Goal: Task Accomplishment & Management: Complete application form

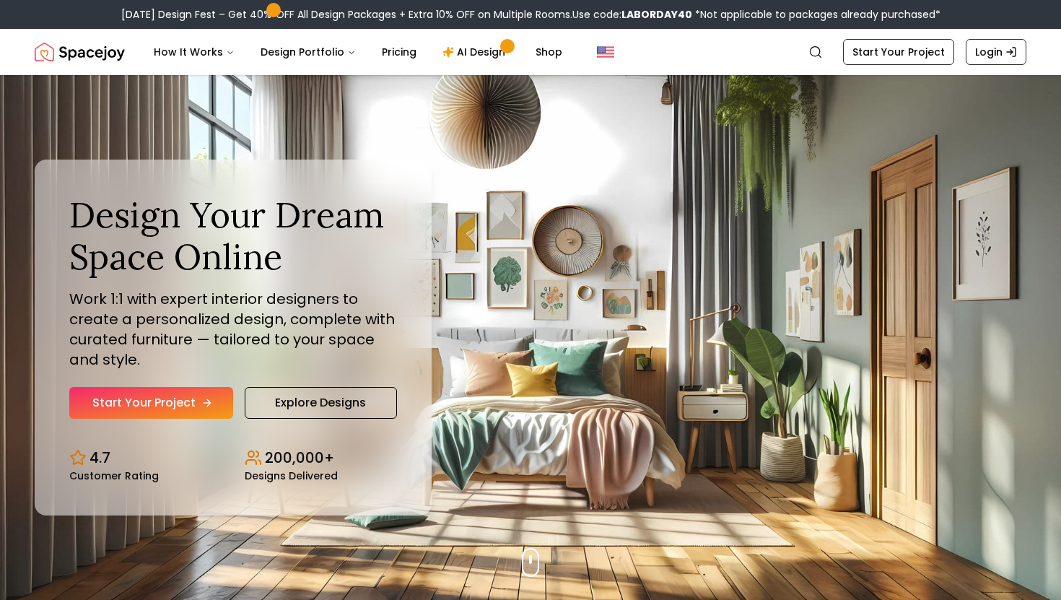
click at [205, 397] on icon "Hero section" at bounding box center [207, 403] width 12 height 12
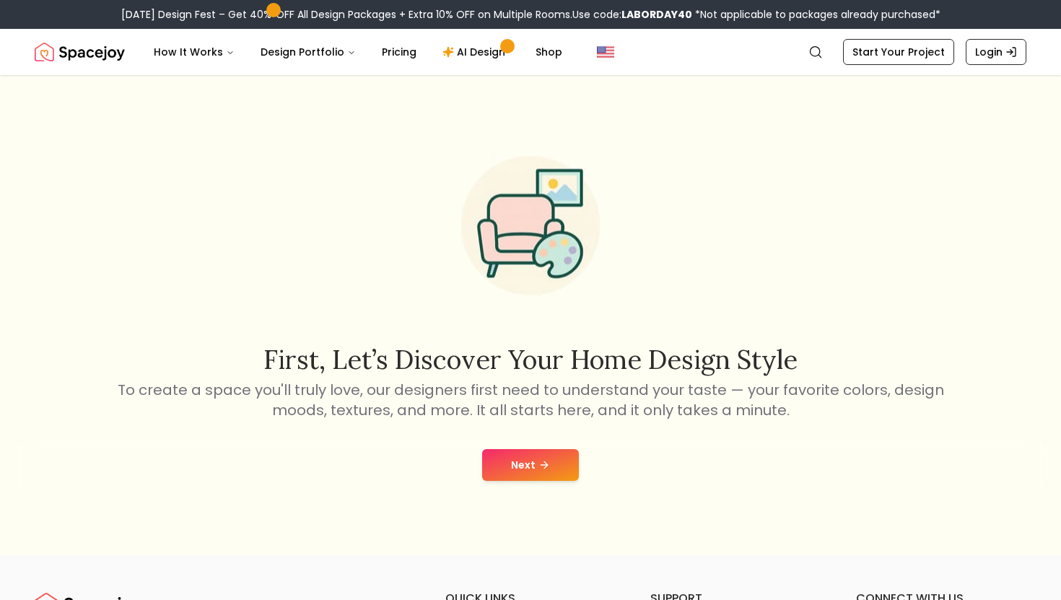
click at [532, 453] on button "Next" at bounding box center [530, 465] width 97 height 32
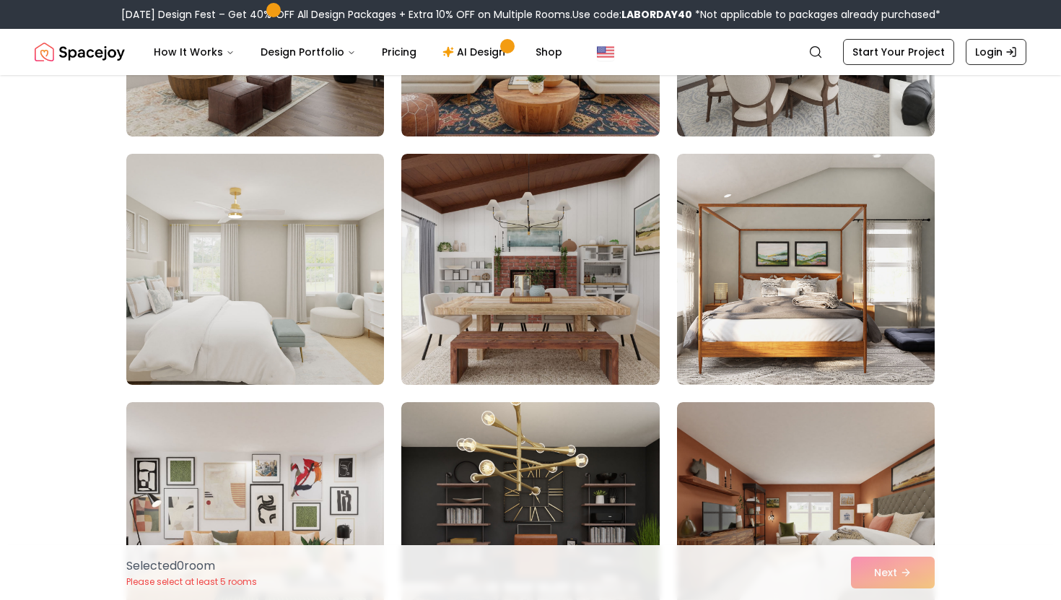
scroll to position [1042, 0]
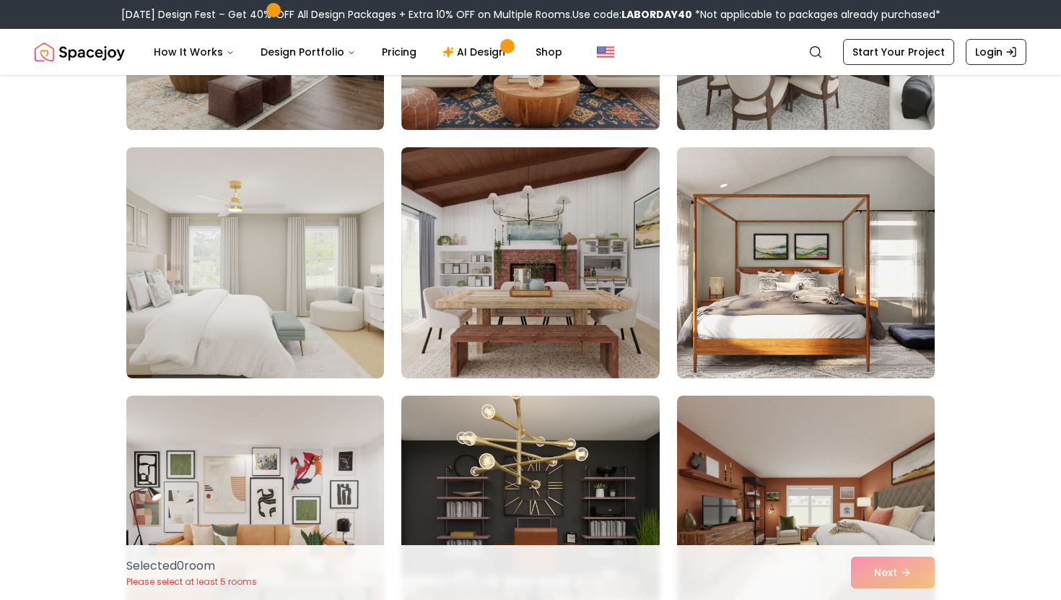
click at [796, 289] on img at bounding box center [806, 262] width 271 height 243
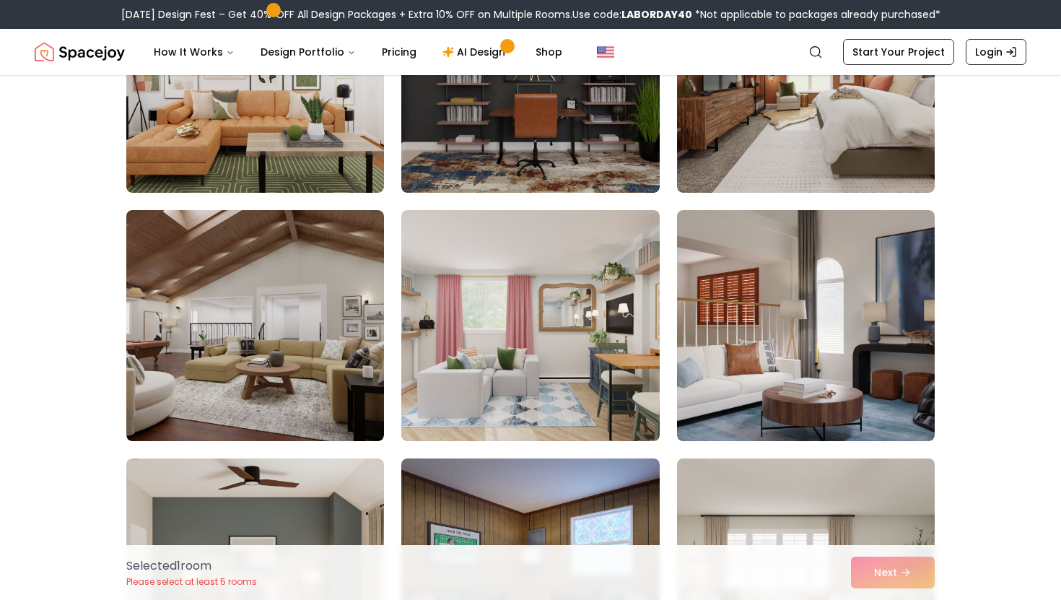
scroll to position [1480, 0]
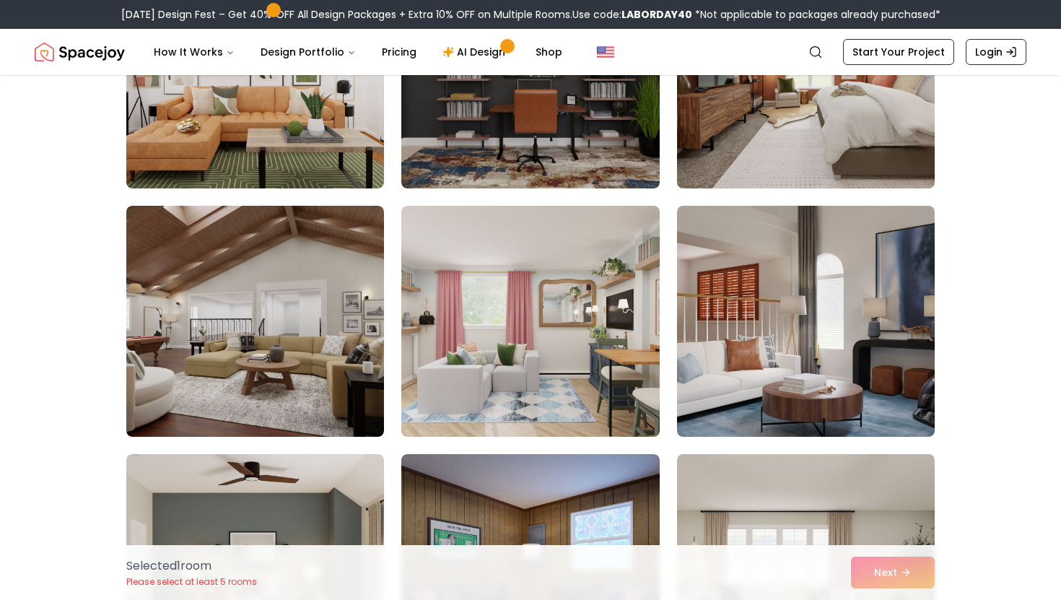
click at [784, 141] on img at bounding box center [806, 73] width 271 height 243
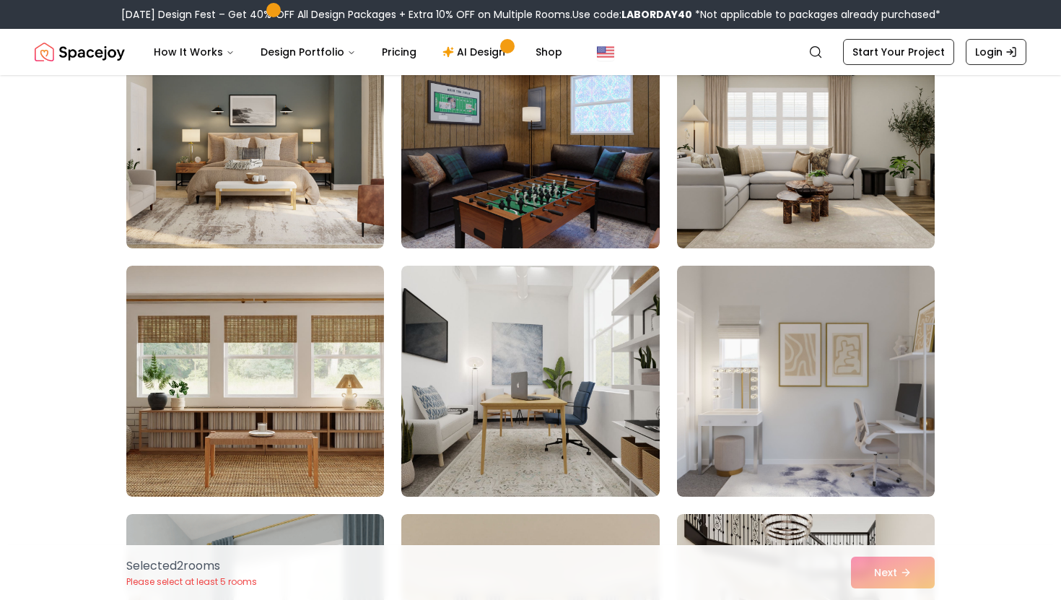
scroll to position [1927, 0]
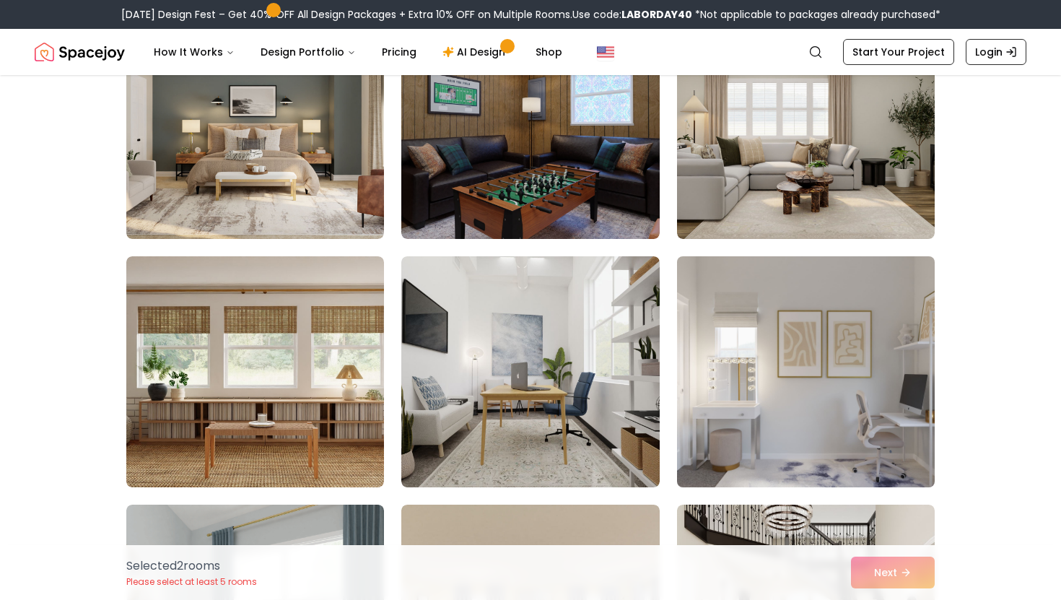
click at [718, 351] on img at bounding box center [806, 371] width 271 height 243
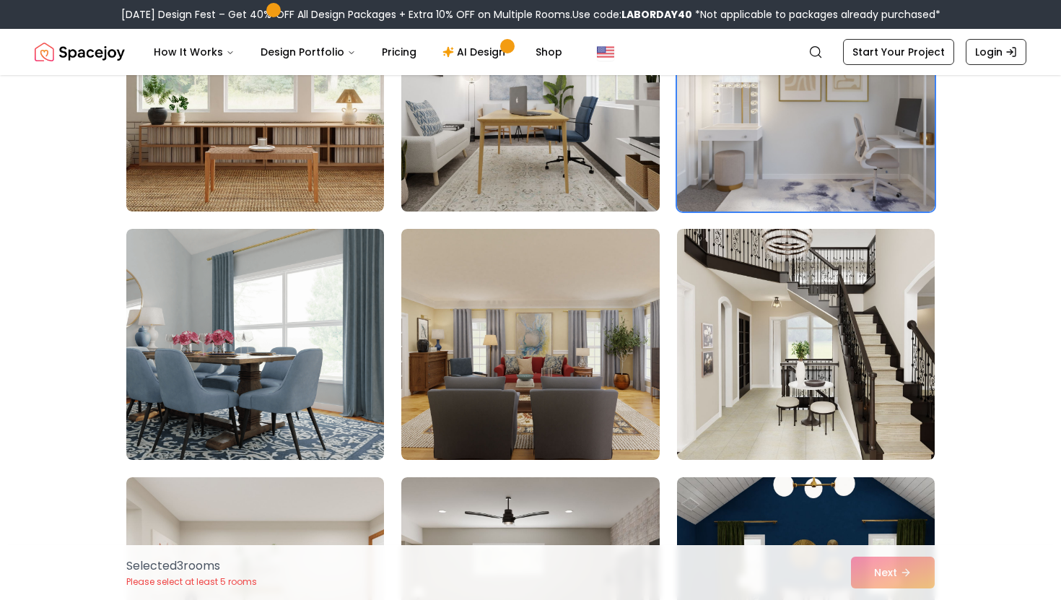
scroll to position [2199, 0]
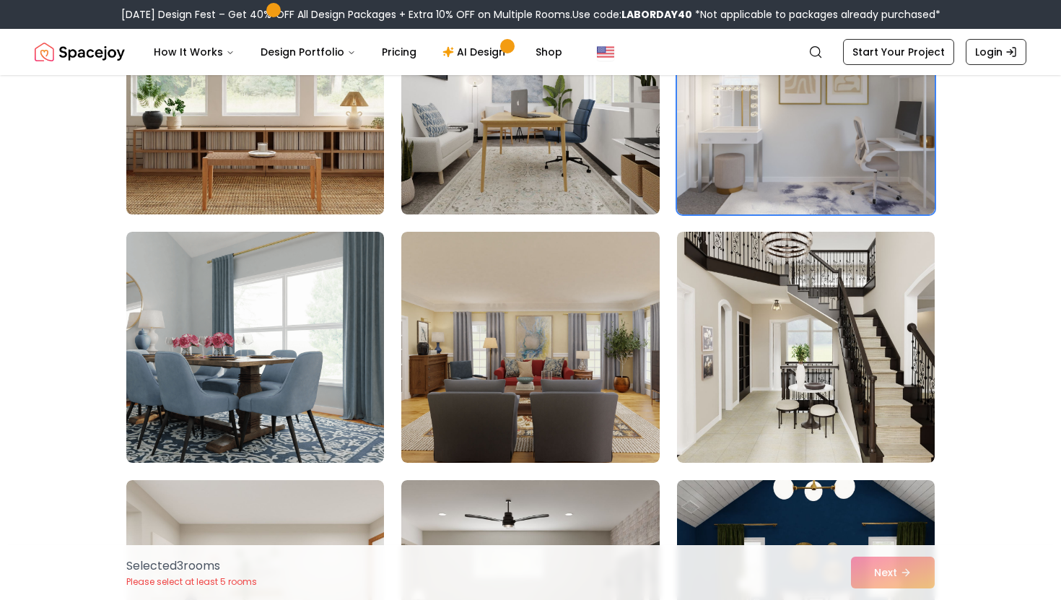
click at [356, 182] on img at bounding box center [255, 99] width 271 height 243
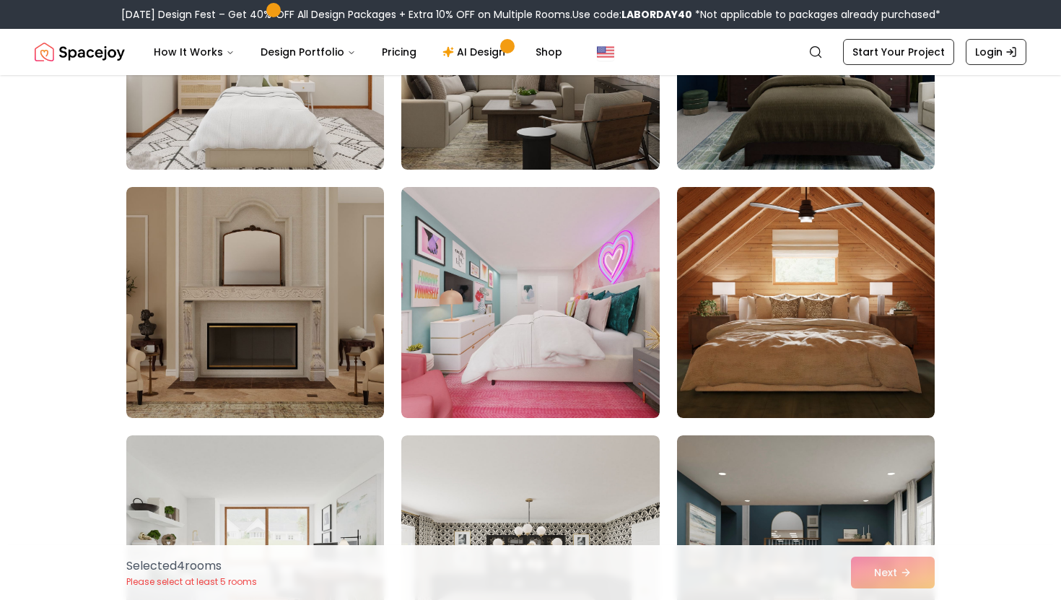
scroll to position [2749, 0]
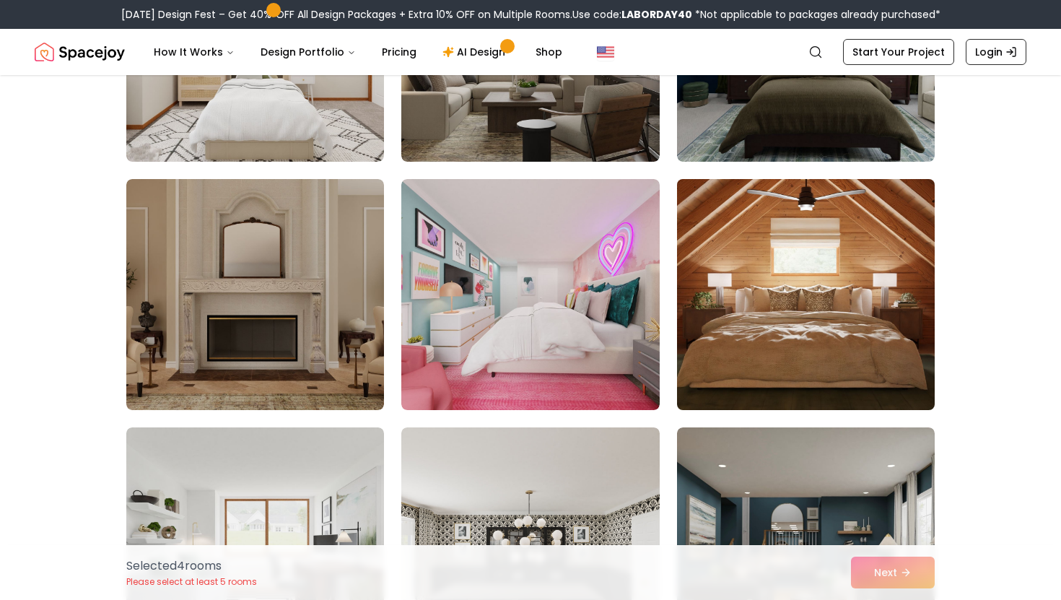
click at [834, 227] on img at bounding box center [806, 294] width 271 height 243
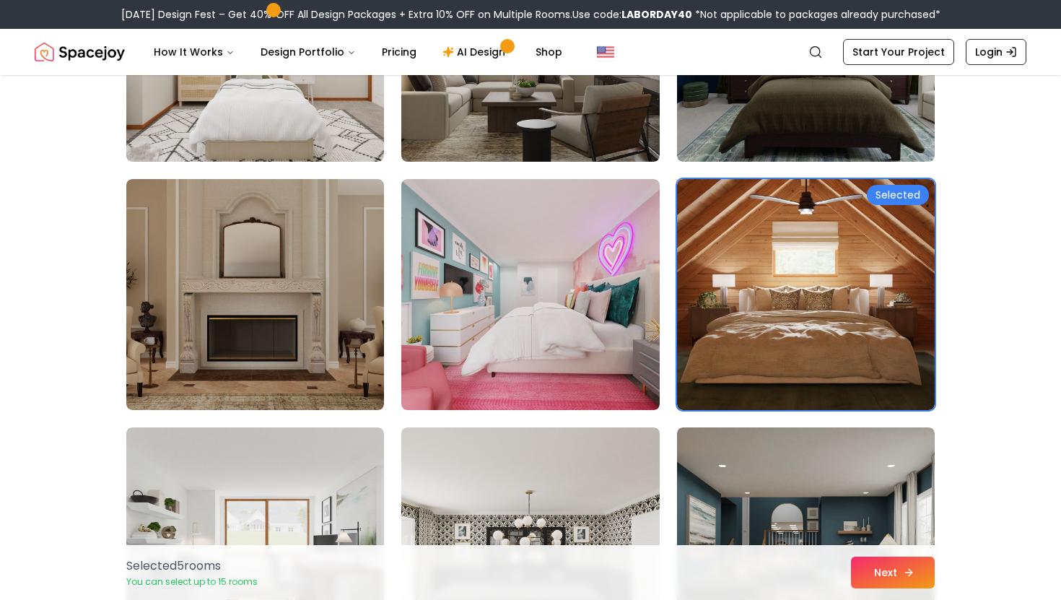
click at [896, 560] on button "Next" at bounding box center [893, 573] width 84 height 32
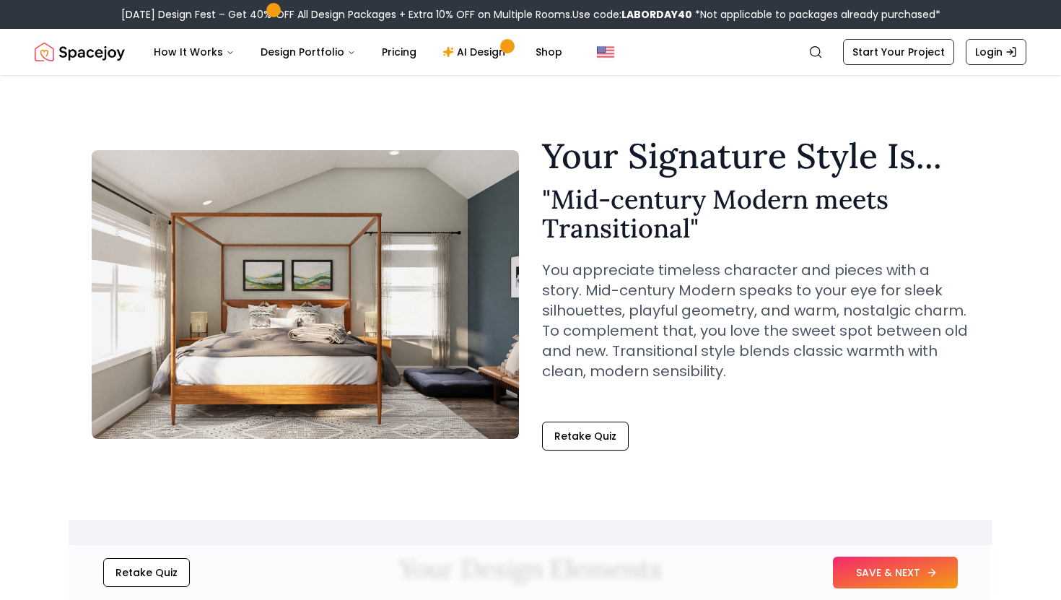
click at [886, 569] on button "SAVE & NEXT" at bounding box center [895, 573] width 125 height 32
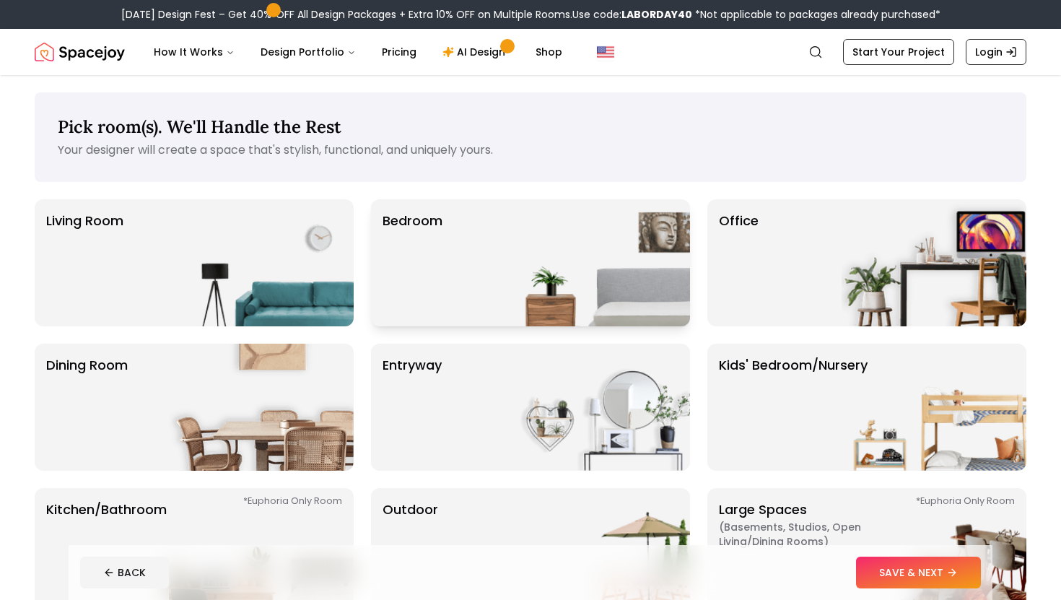
click at [610, 320] on img at bounding box center [597, 262] width 185 height 127
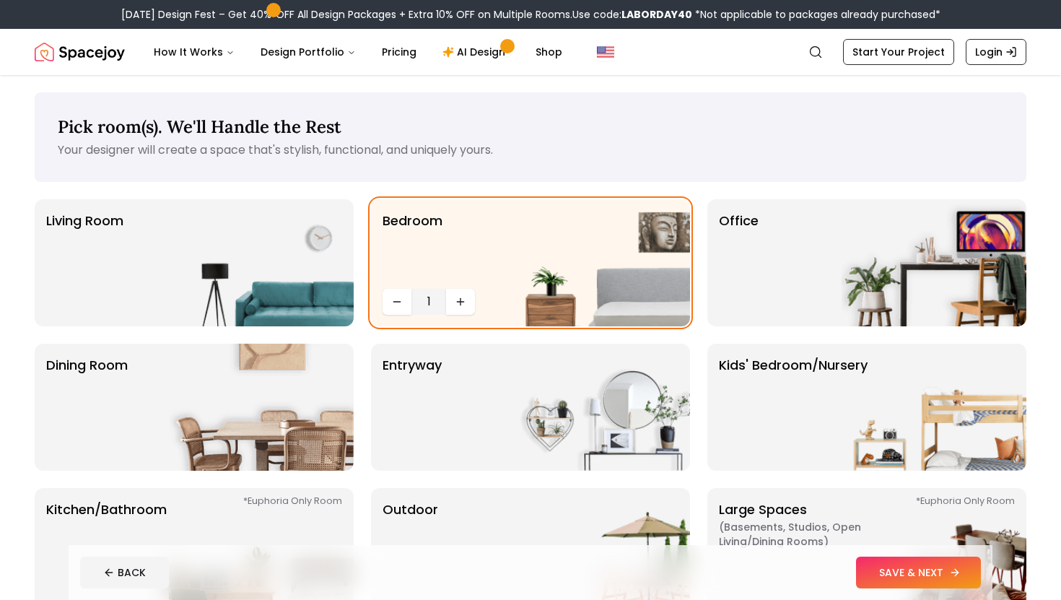
click at [904, 577] on button "SAVE & NEXT" at bounding box center [918, 573] width 125 height 32
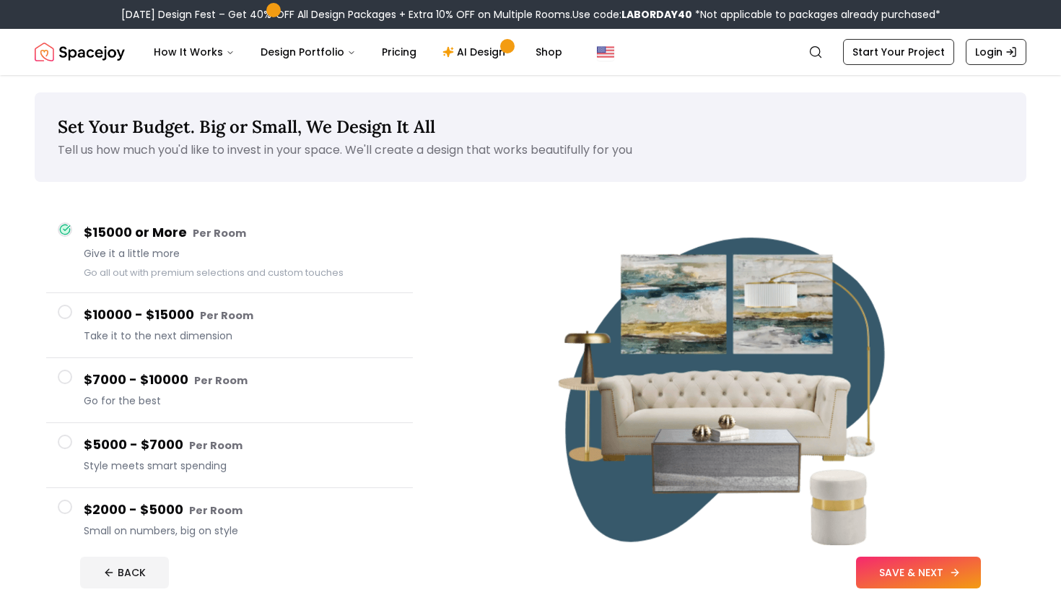
click at [878, 562] on button "SAVE & NEXT" at bounding box center [918, 573] width 125 height 32
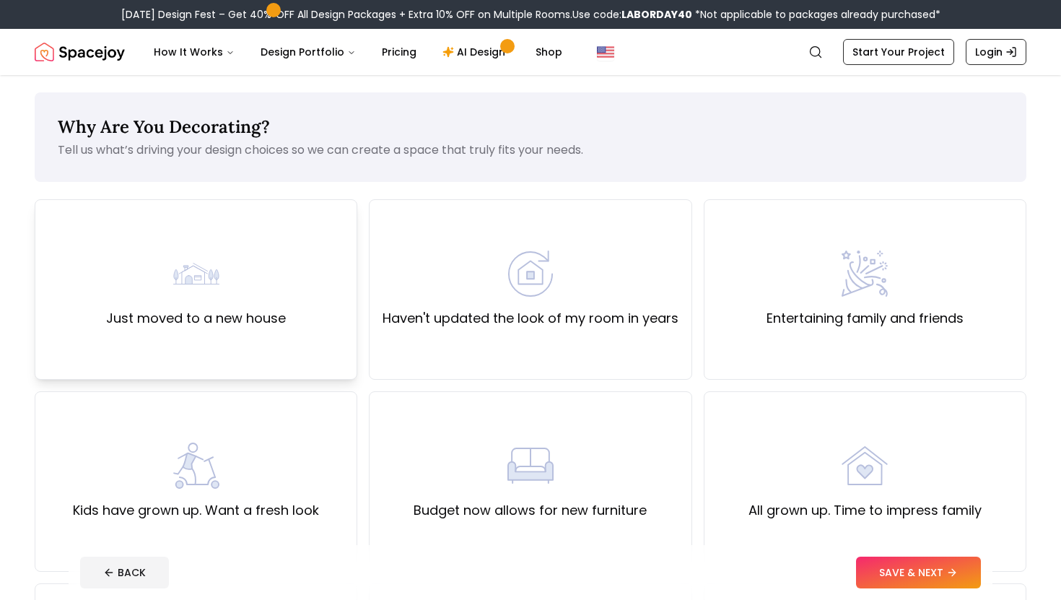
click at [265, 310] on label "Just moved to a new house" at bounding box center [196, 318] width 180 height 20
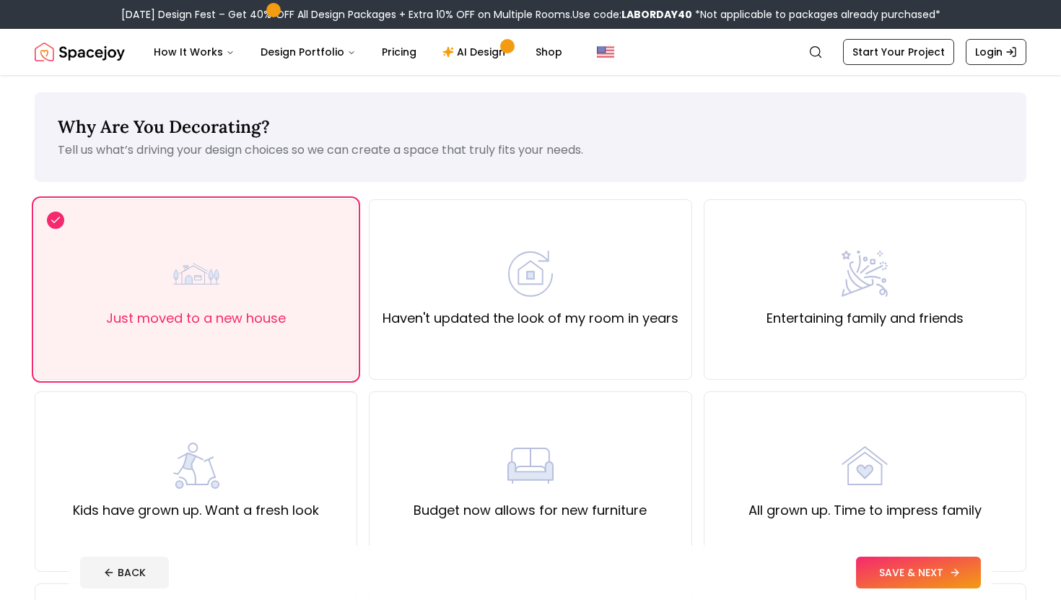
click at [917, 573] on button "SAVE & NEXT" at bounding box center [918, 573] width 125 height 32
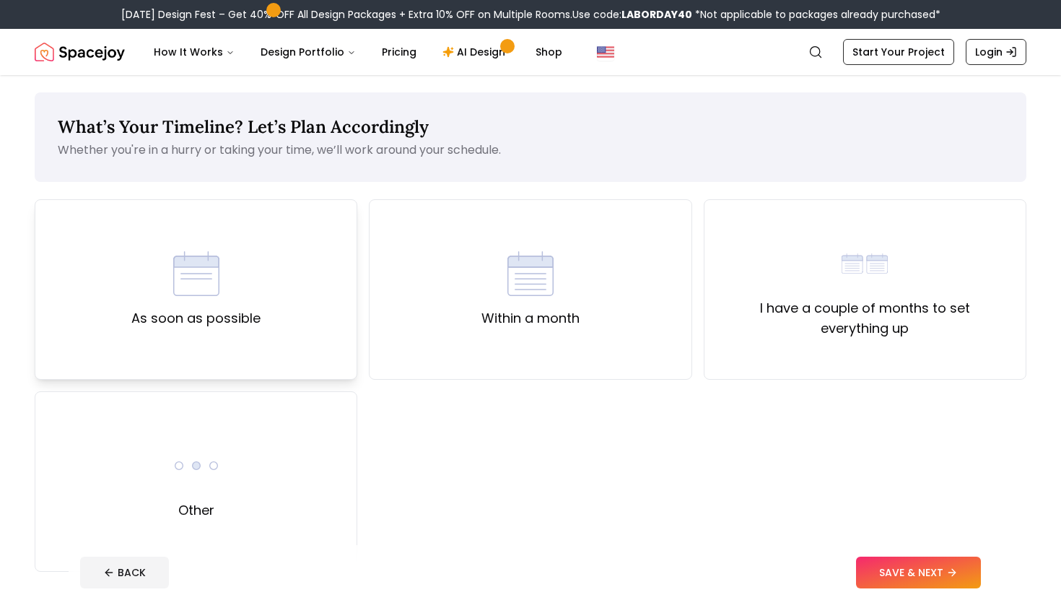
click at [286, 271] on div "As soon as possible" at bounding box center [196, 289] width 323 height 180
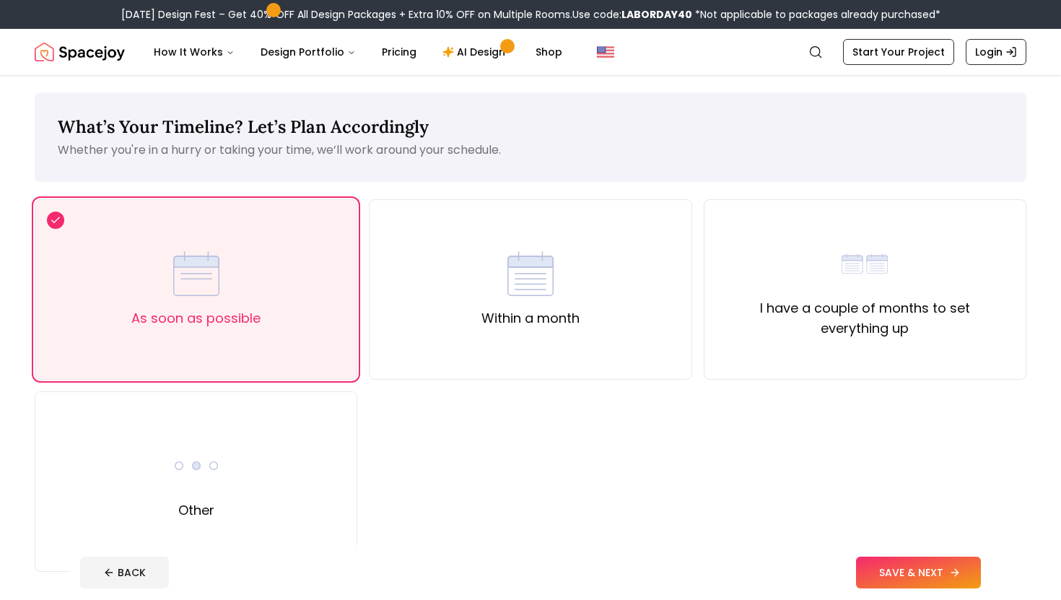
click at [886, 569] on button "SAVE & NEXT" at bounding box center [918, 573] width 125 height 32
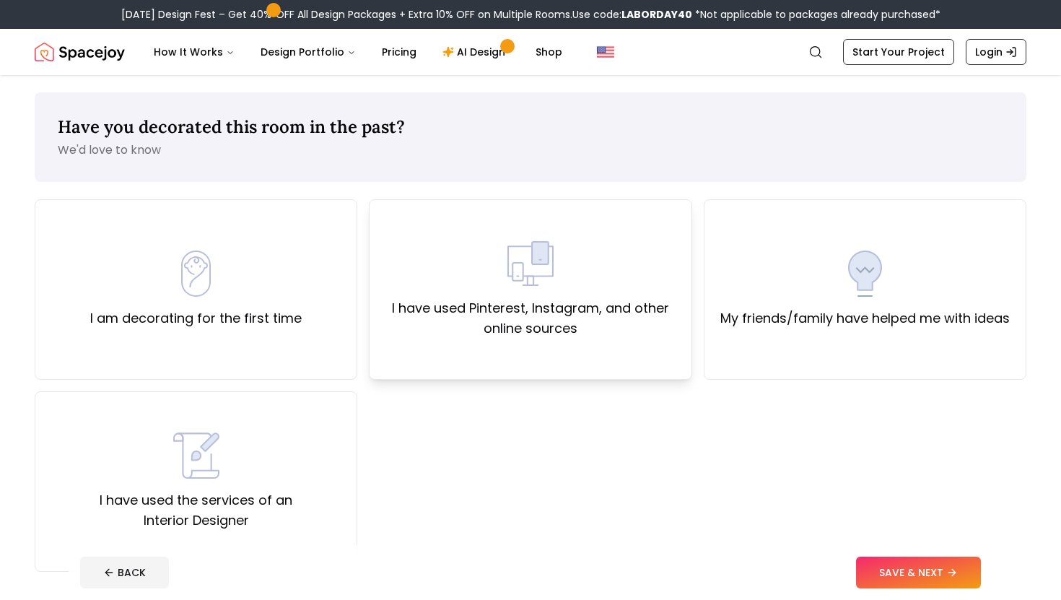
click at [484, 294] on div "I have used Pinterest, Instagram, and other online sources" at bounding box center [530, 289] width 298 height 98
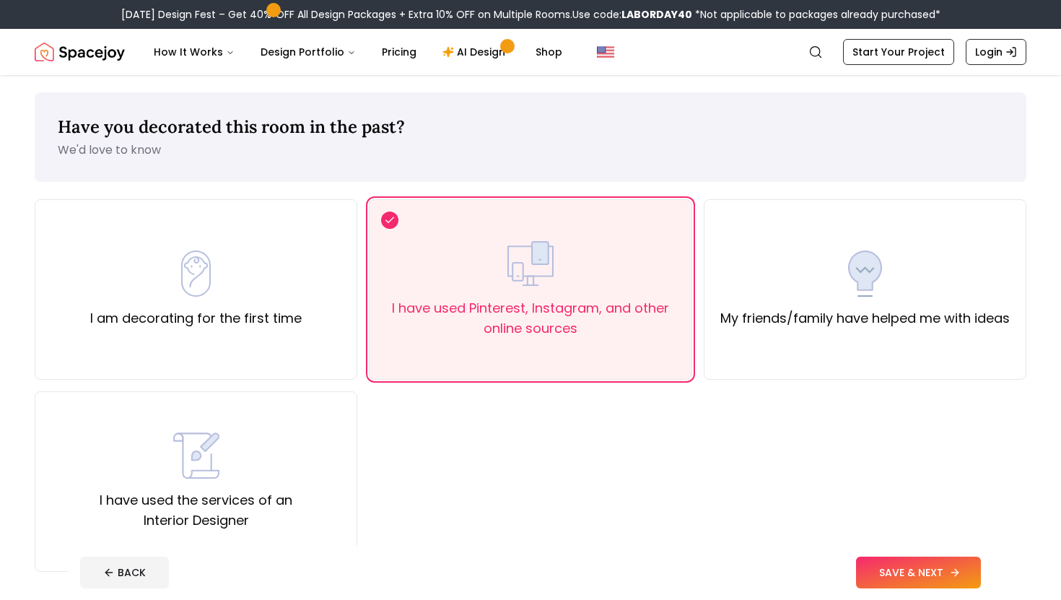
click at [869, 557] on button "SAVE & NEXT" at bounding box center [918, 573] width 125 height 32
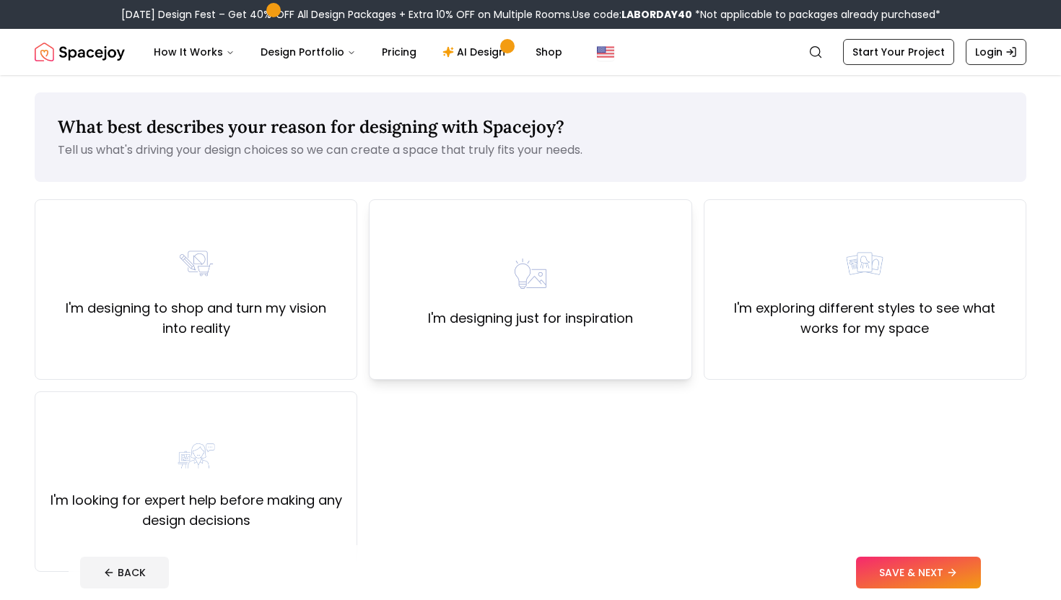
click at [471, 314] on label "I'm designing just for inspiration" at bounding box center [530, 318] width 205 height 20
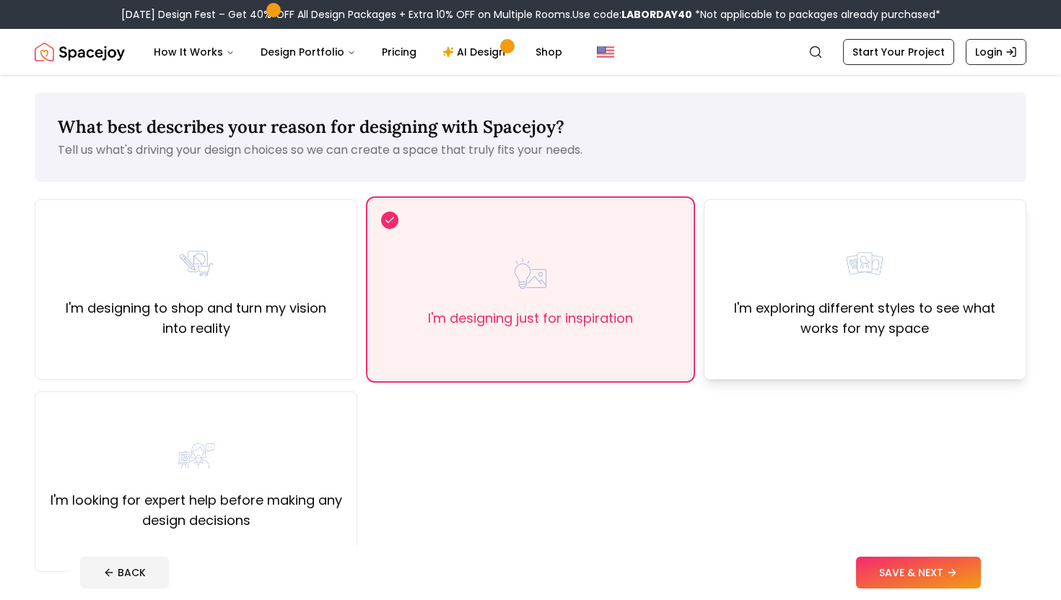
click at [834, 322] on label "I'm exploring different styles to see what works for my space" at bounding box center [865, 318] width 298 height 40
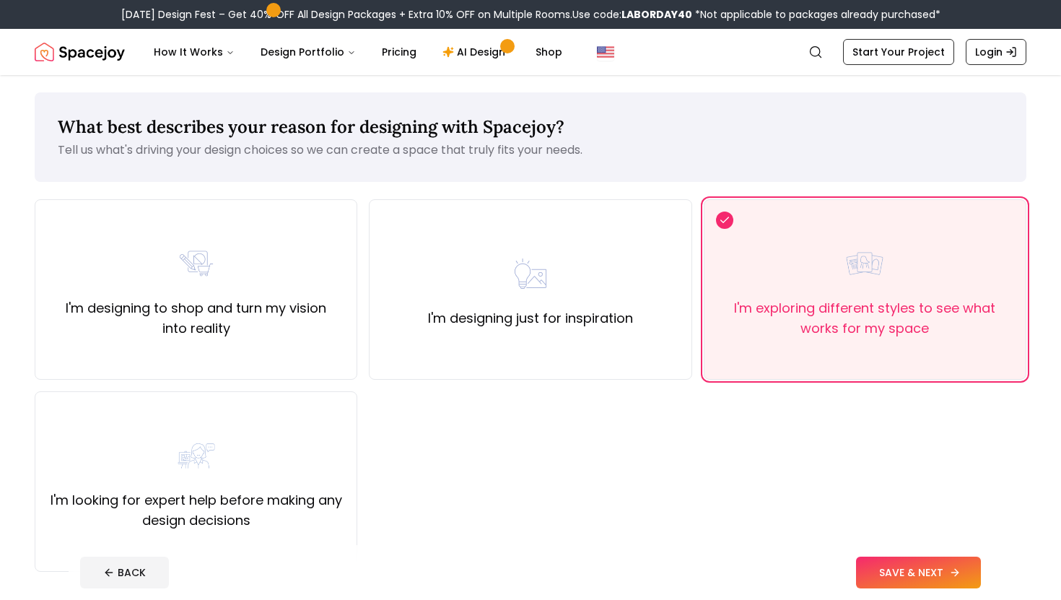
click at [894, 579] on button "SAVE & NEXT" at bounding box center [918, 573] width 125 height 32
